Goal: Information Seeking & Learning: Learn about a topic

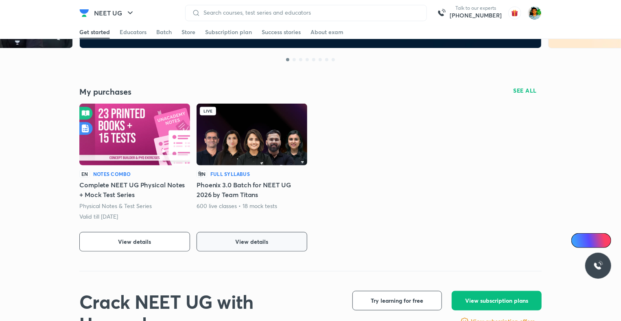
click at [261, 243] on span "View details" at bounding box center [252, 242] width 33 height 8
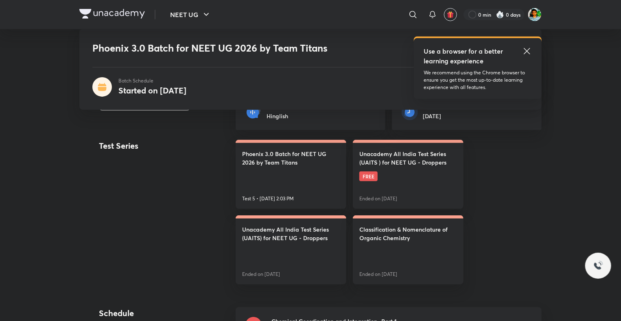
scroll to position [220, 0]
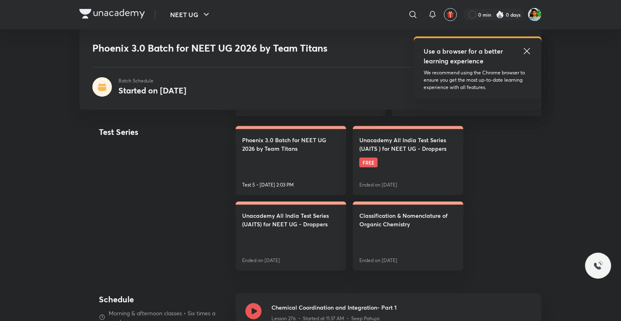
click at [526, 48] on icon at bounding box center [527, 51] width 10 height 10
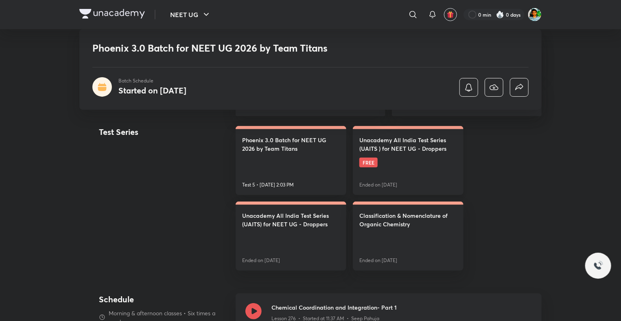
scroll to position [375, 0]
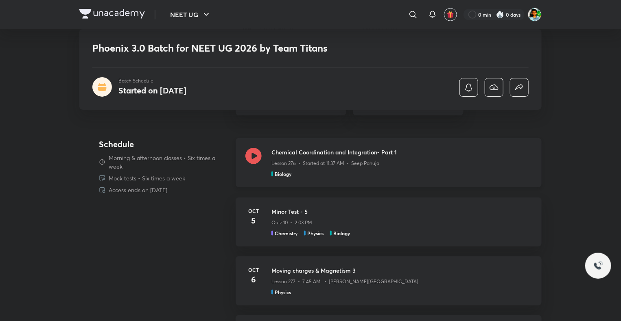
click at [254, 157] on icon at bounding box center [253, 156] width 16 height 16
